Goal: Task Accomplishment & Management: Manage account settings

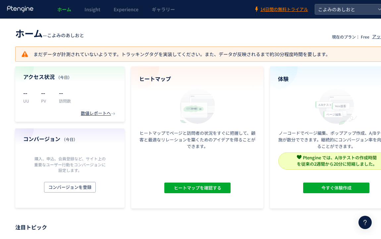
scroll to position [0, 36]
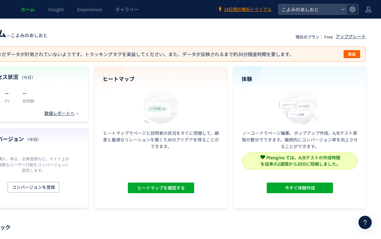
click at [350, 10] on icon at bounding box center [352, 9] width 7 height 7
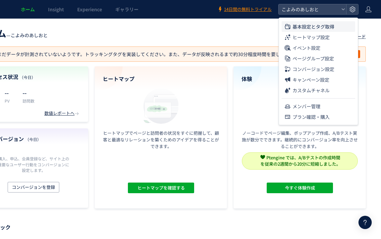
click at [338, 26] on li "基本設定とタグ取得" at bounding box center [319, 26] width 74 height 11
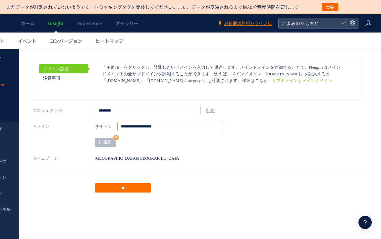
click at [182, 127] on input "**********" at bounding box center [170, 126] width 106 height 9
